Goal: Find specific page/section: Find specific page/section

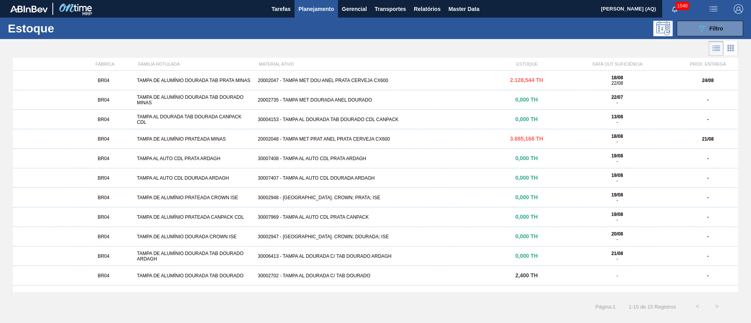
scroll to position [72, 0]
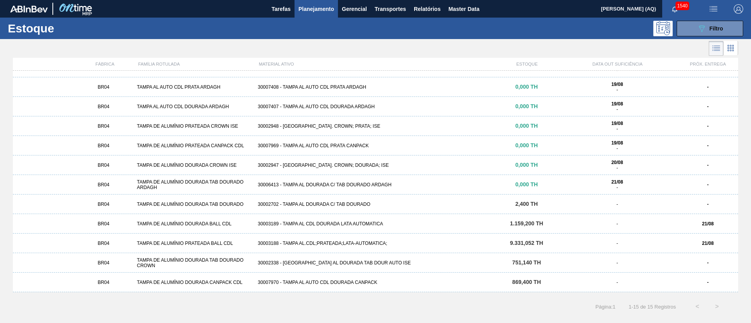
click at [675, 9] on icon "button" at bounding box center [674, 9] width 6 height 6
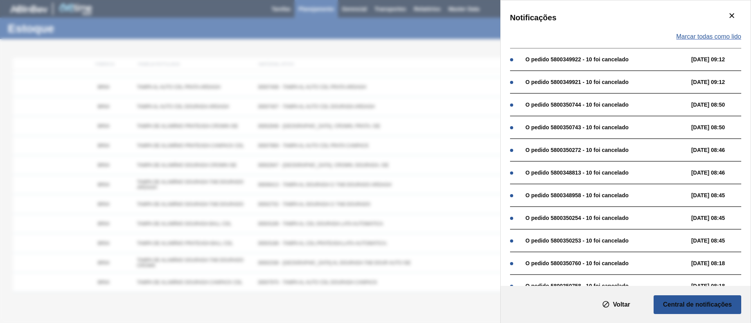
click at [719, 36] on span "Marcar todas como lido" at bounding box center [708, 36] width 65 height 7
click at [734, 14] on icon "botão de ícone" at bounding box center [731, 15] width 9 height 9
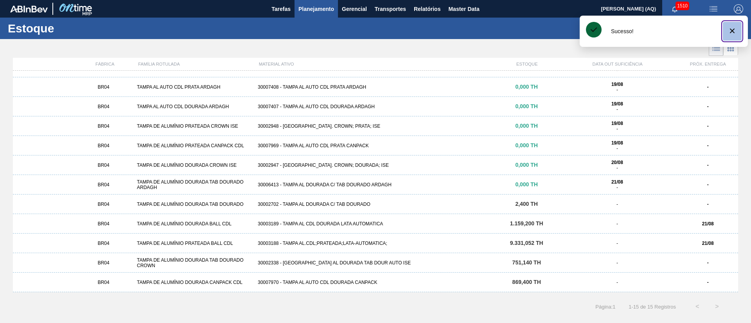
click at [733, 30] on icon "botão de ícone" at bounding box center [732, 31] width 5 height 5
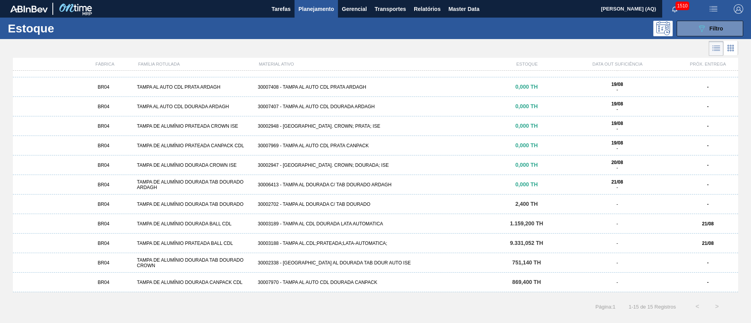
click at [574, 25] on div "089F7B8B-B2A5-4AFE-B5C0-19BA573D28AC Filtro" at bounding box center [436, 29] width 622 height 16
click at [690, 33] on button "089F7B8B-B2A5-4AFE-B5C0-19BA573D28AC Filtro" at bounding box center [710, 29] width 66 height 16
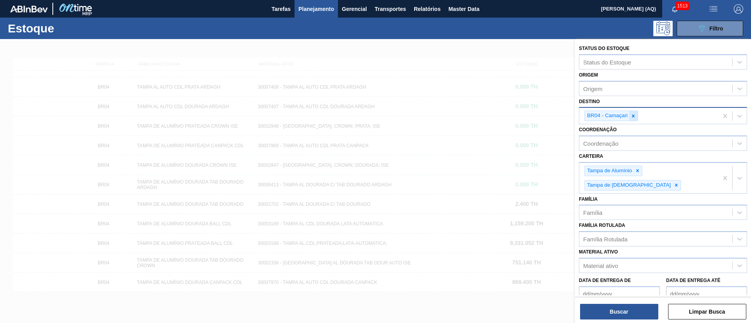
click at [636, 118] on div at bounding box center [633, 116] width 9 height 10
type input "JACAR"
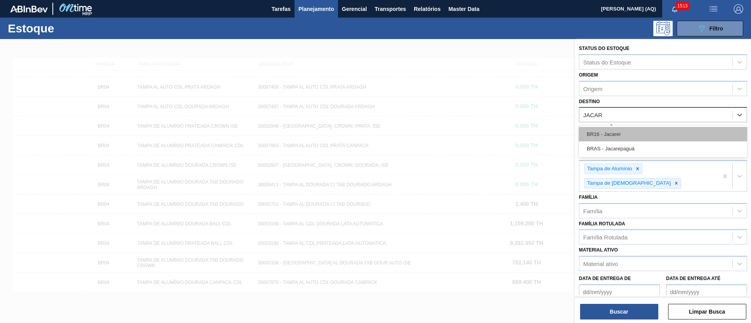
click at [630, 133] on div "BR16 - Jacareí" at bounding box center [663, 134] width 168 height 14
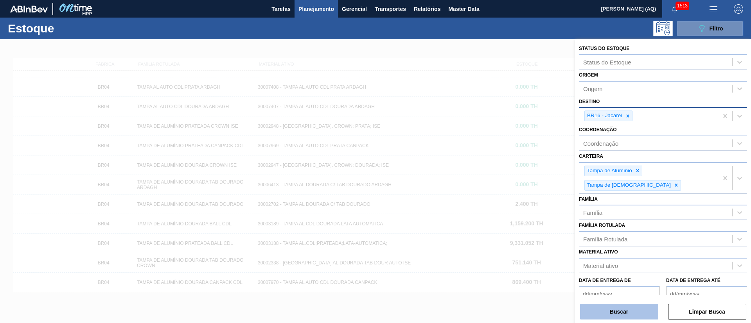
click at [610, 304] on button "Buscar" at bounding box center [619, 312] width 78 height 16
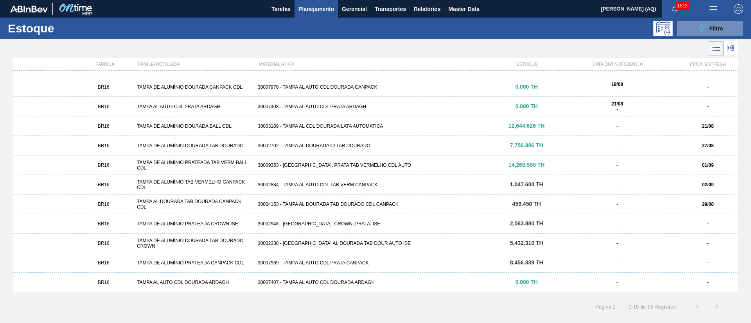
click at [368, 282] on div "30007407 - TAMPA AL AUTO CDL DOURADA ARDAGH" at bounding box center [376, 282] width 242 height 5
